Goal: Task Accomplishment & Management: Manage account settings

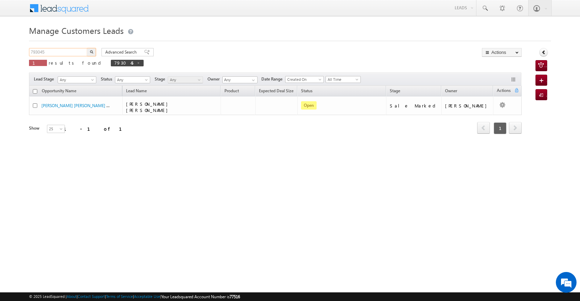
drag, startPoint x: 52, startPoint y: 52, endPoint x: 0, endPoint y: 49, distance: 52.6
click at [0, 49] on body "Menu [PERSON_NAME] [PERSON_NAME] a2@ks erve." at bounding box center [290, 98] width 580 height 196
paste input "6356"
type input "796356"
click at [92, 51] on img "button" at bounding box center [91, 51] width 3 height 3
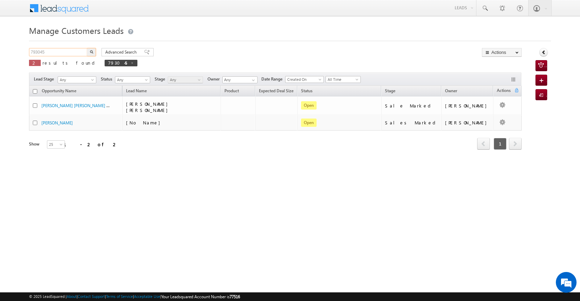
drag, startPoint x: 41, startPoint y: 54, endPoint x: 12, endPoint y: 55, distance: 29.7
click at [12, 55] on body "Menu [PERSON_NAME] [PERSON_NAME] a2@ks erve." at bounding box center [290, 98] width 580 height 196
paste input "6356"
type input "796356"
click at [90, 50] on img "button" at bounding box center [91, 51] width 3 height 3
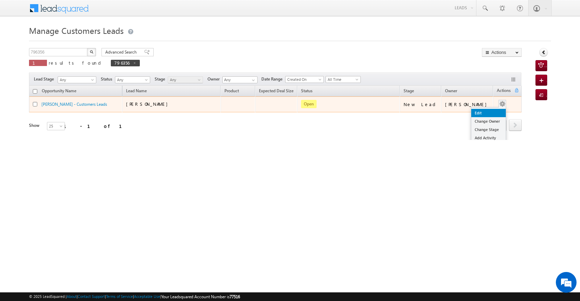
click at [483, 110] on link "Edit" at bounding box center [488, 113] width 35 height 8
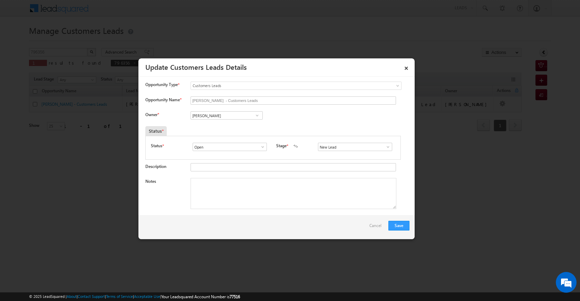
click at [254, 115] on span at bounding box center [257, 116] width 7 height 6
click at [236, 127] on span "[EMAIL_ADDRESS][DOMAIN_NAME]" at bounding box center [224, 128] width 62 height 5
type input "[PERSON_NAME]"
click at [253, 196] on textarea "Notes" at bounding box center [294, 193] width 206 height 31
click at [385, 145] on span at bounding box center [388, 147] width 7 height 6
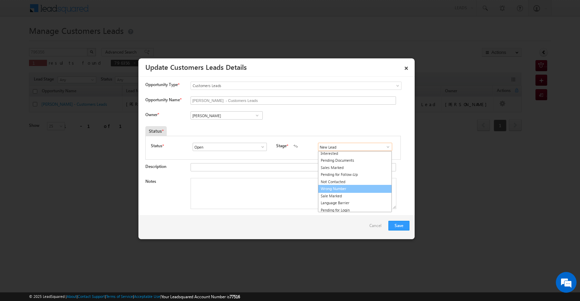
scroll to position [10, 0]
click at [358, 192] on link "Sale Marked" at bounding box center [355, 194] width 74 height 8
type input "Sale Marked"
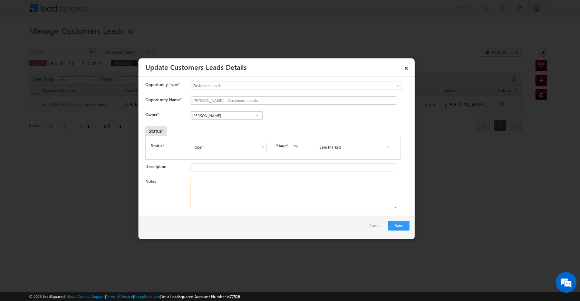
click at [297, 204] on textarea "Notes" at bounding box center [294, 193] width 206 height 31
click at [285, 189] on textarea "Notes" at bounding box center [294, 193] width 206 height 31
paste textarea "plot vailue 60 lac loan amount 20 lac snacks fast restorent income 60 k emi cib…"
type textarea "plot vailue 60 lac loan amount 20 lac snacks fast restorent income 60 k emi cib…"
click at [400, 223] on button "Save" at bounding box center [399, 226] width 21 height 10
